Goal: Transaction & Acquisition: Purchase product/service

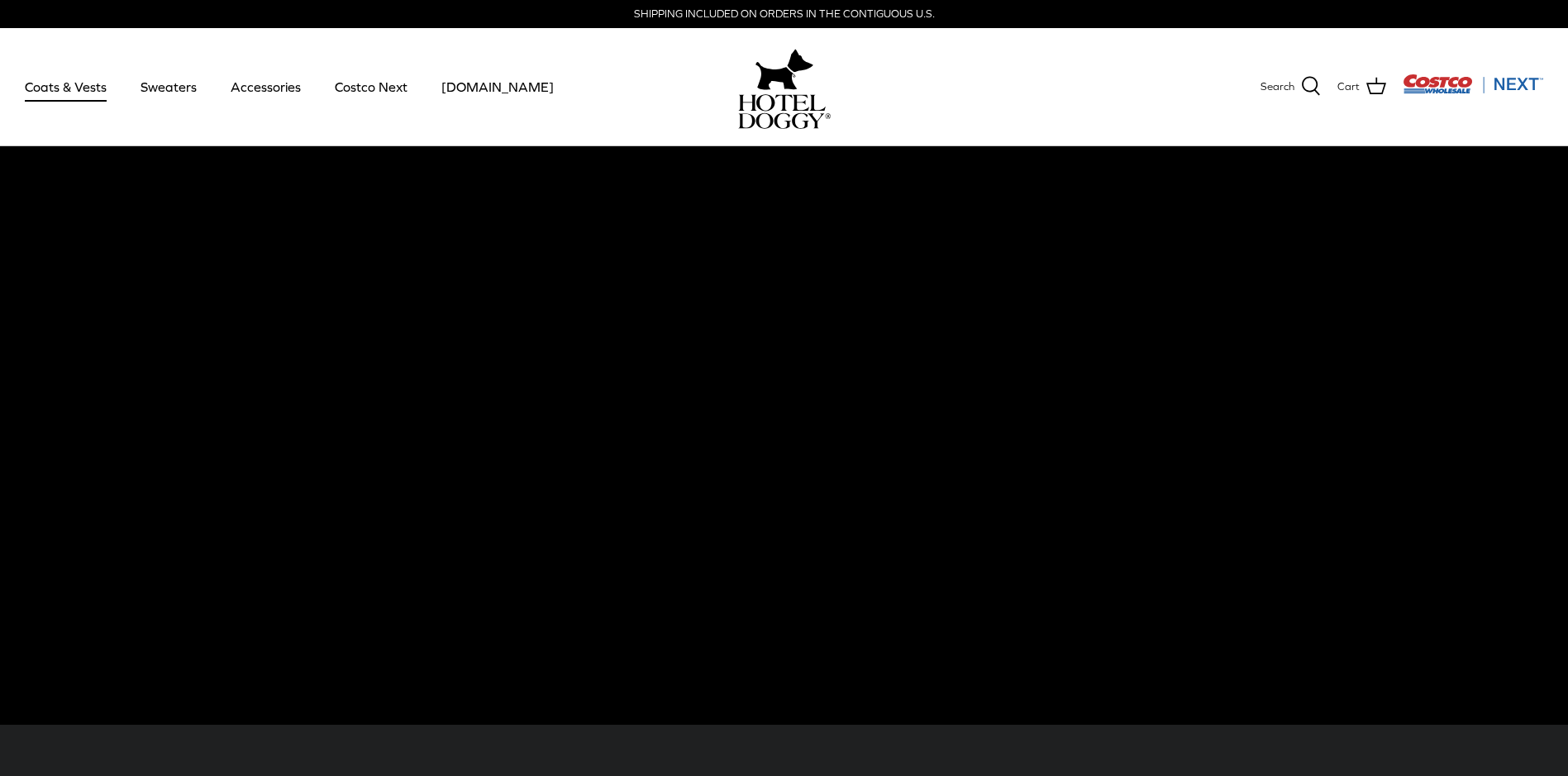
click at [98, 86] on link "Coats & Vests" at bounding box center [66, 87] width 112 height 56
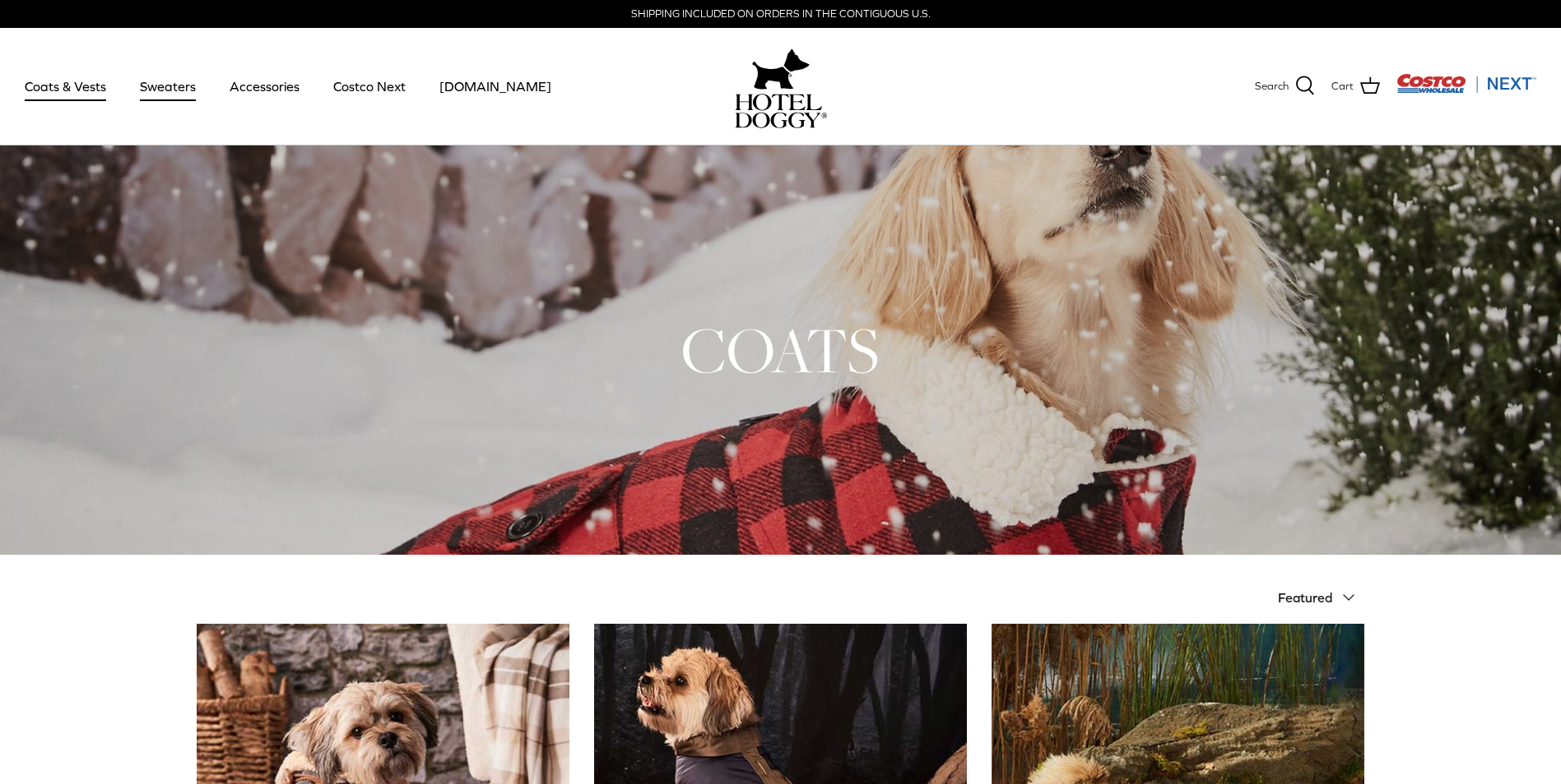
click at [151, 85] on link "Sweaters" at bounding box center [168, 87] width 86 height 56
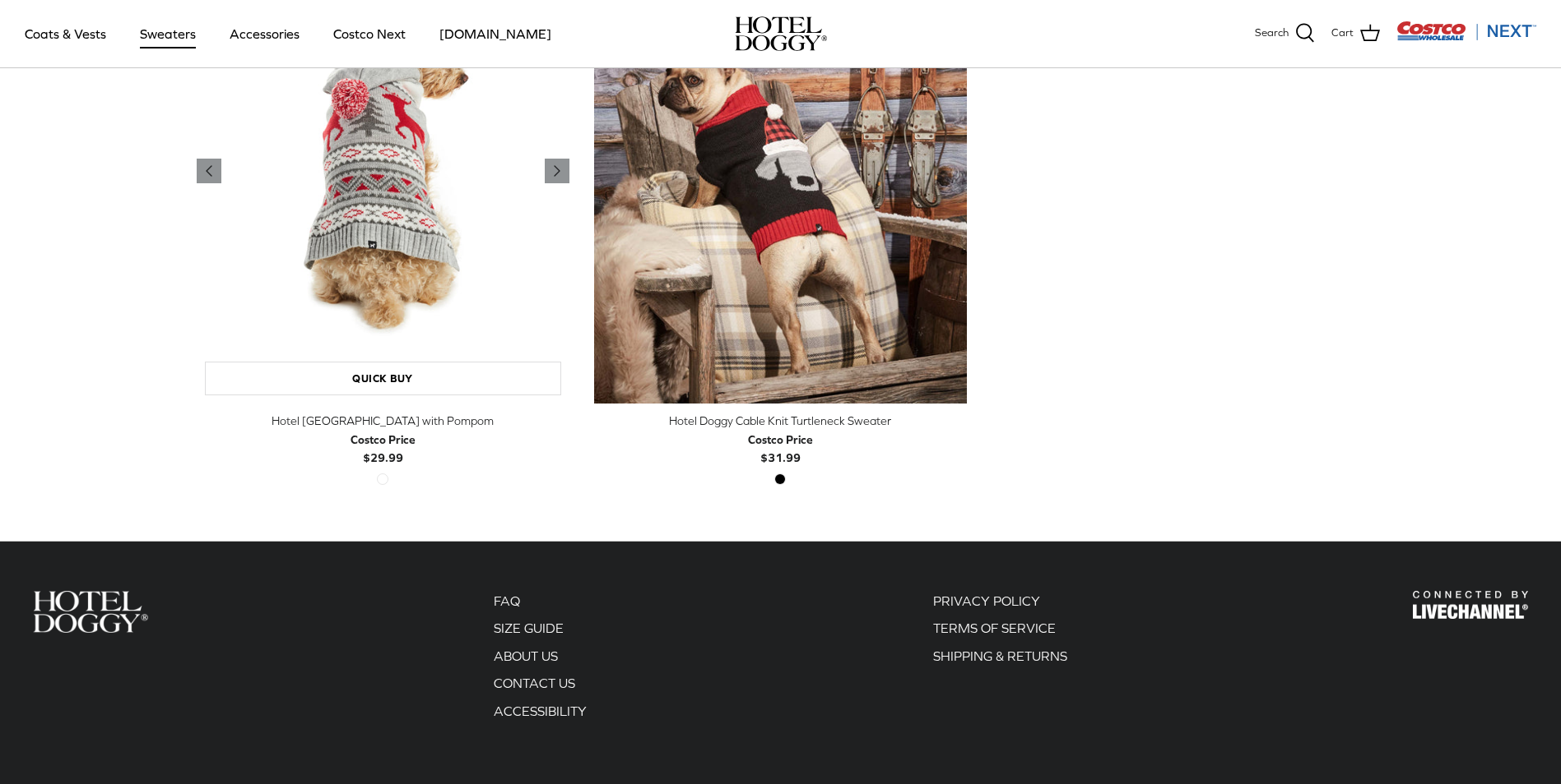
scroll to position [423, 0]
